Goal: Check status

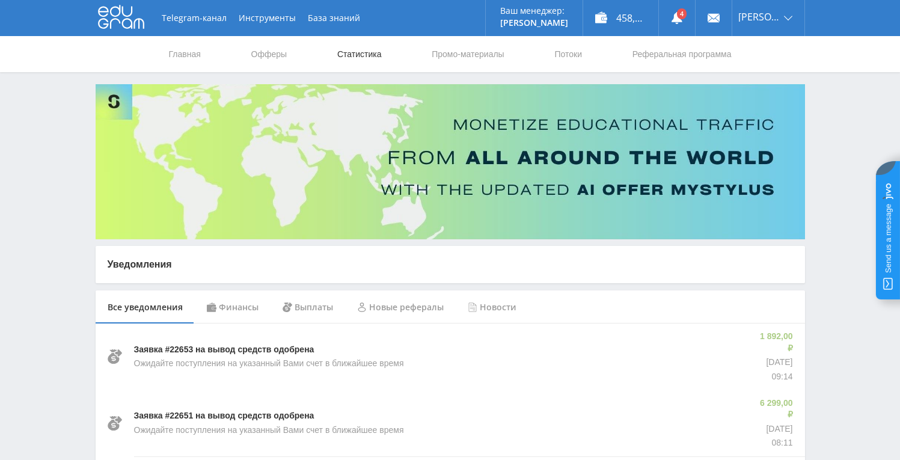
click at [341, 37] on link "Статистика" at bounding box center [359, 54] width 47 height 36
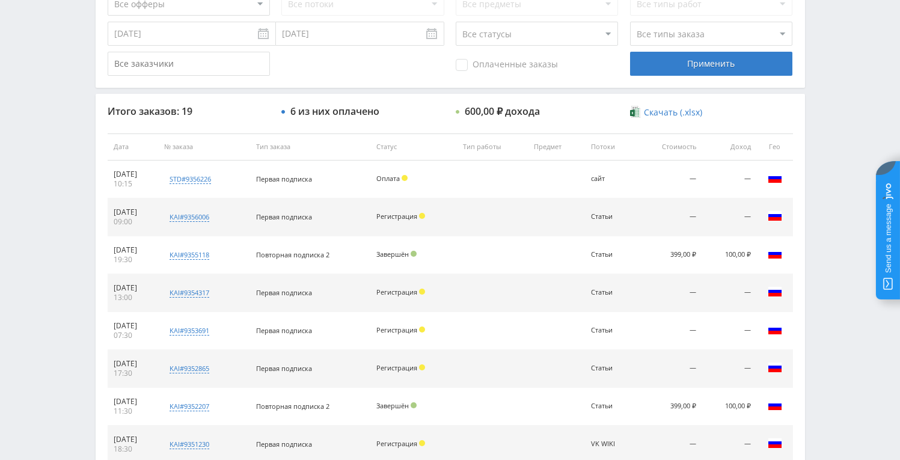
scroll to position [348, 0]
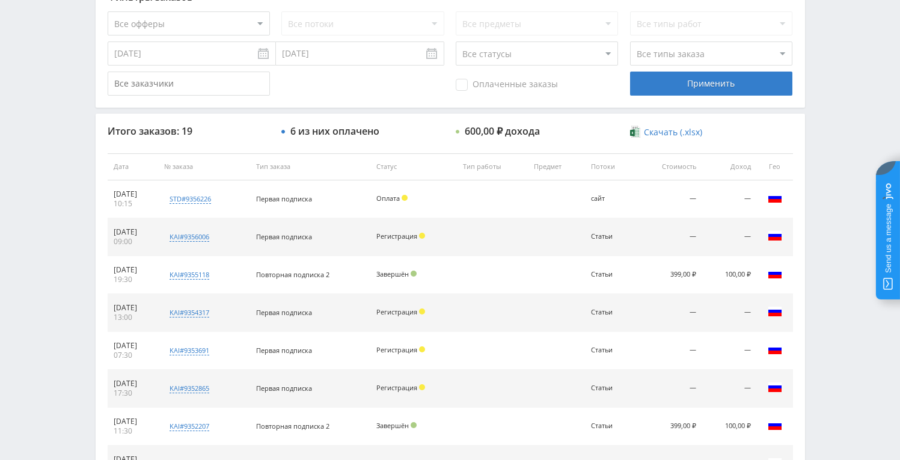
scroll to position [339, 0]
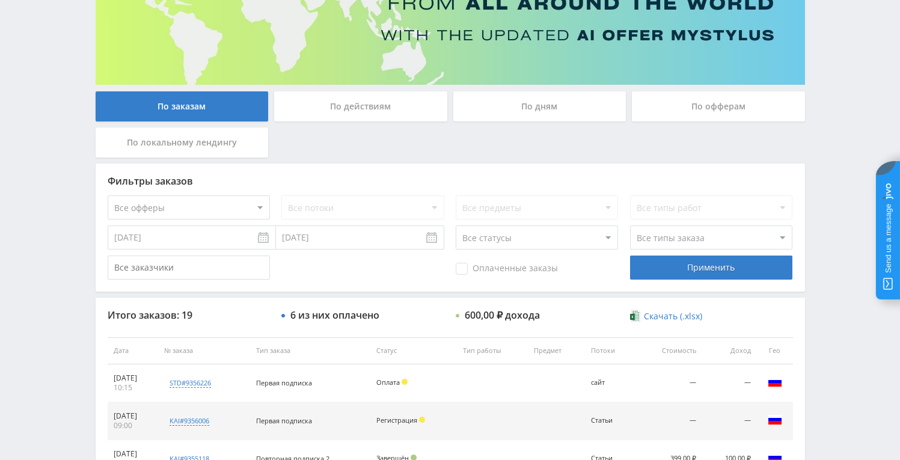
click at [514, 115] on div "По дням" at bounding box center [539, 106] width 173 height 30
click at [0, 0] on input "По дням" at bounding box center [0, 0] width 0 height 0
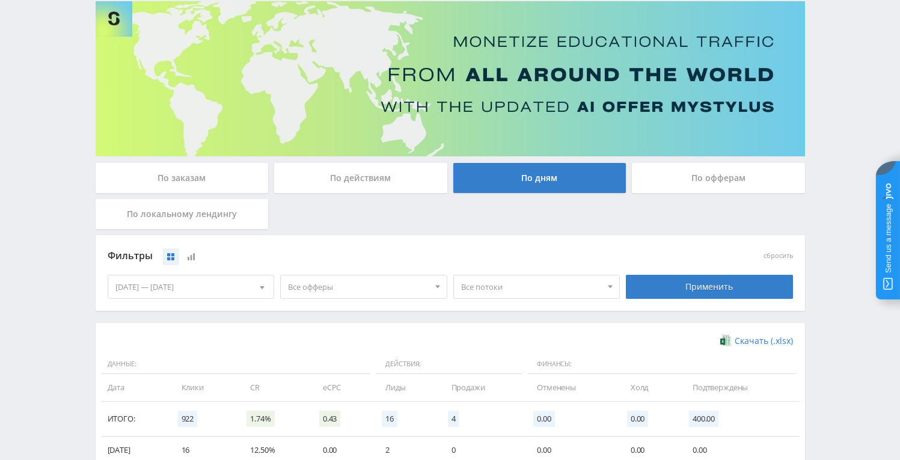
scroll to position [79, 0]
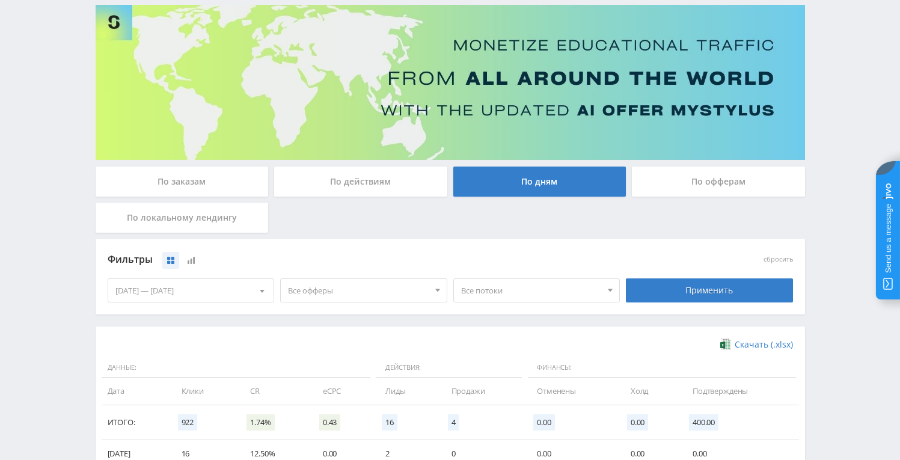
click at [233, 183] on div "По заказам" at bounding box center [182, 181] width 173 height 30
click at [0, 0] on input "По заказам" at bounding box center [0, 0] width 0 height 0
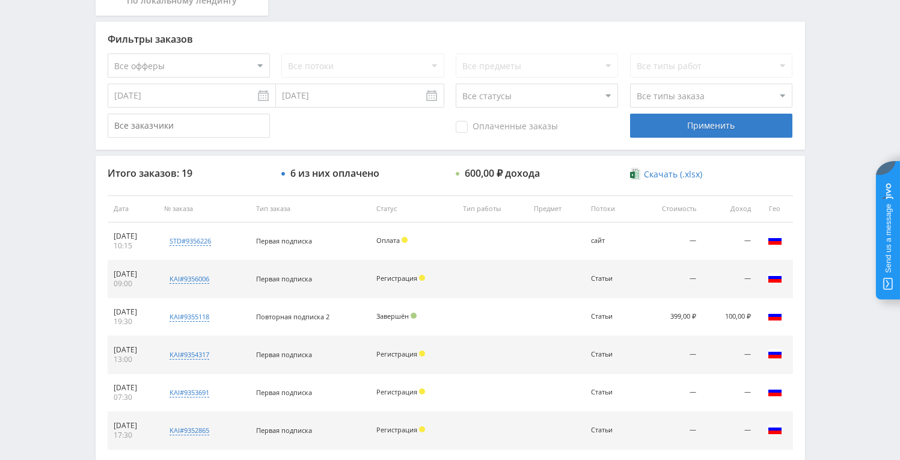
scroll to position [273, 0]
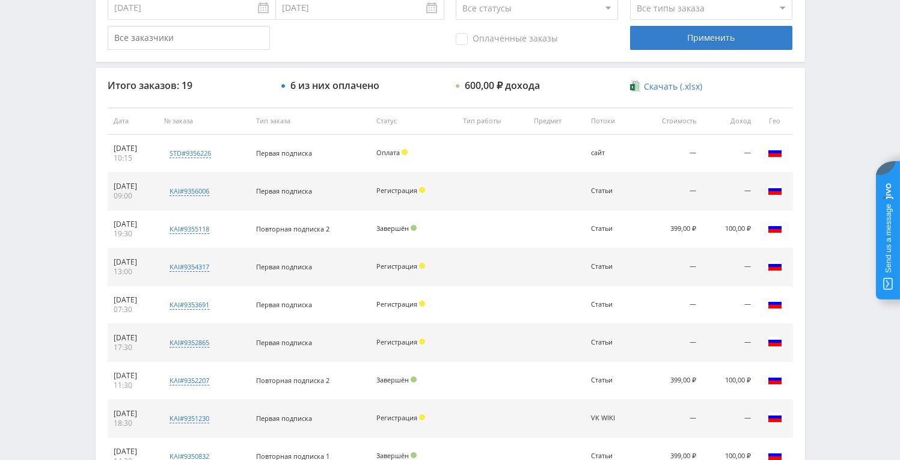
scroll to position [383, 0]
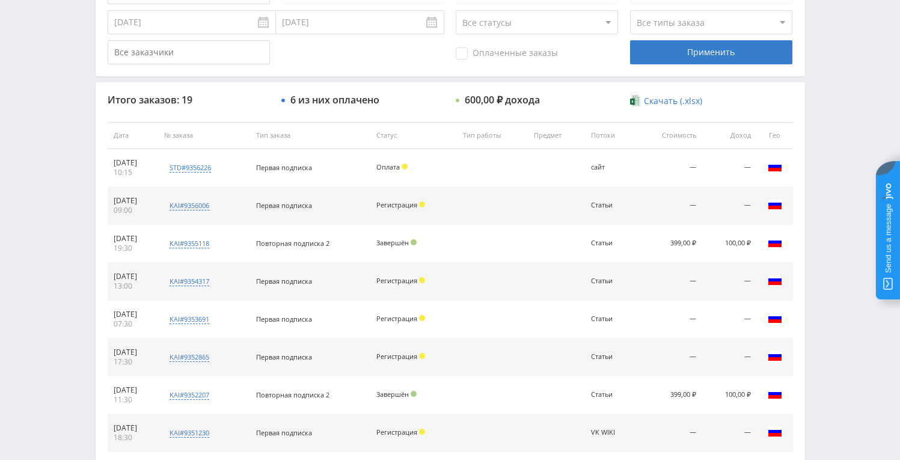
scroll to position [392, 0]
